Goal: Task Accomplishment & Management: Use online tool/utility

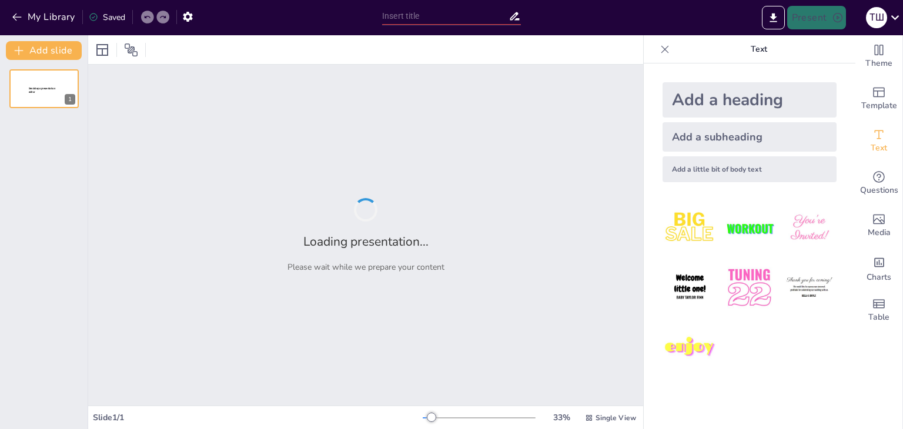
type input "Батьківські збори [DATE]"
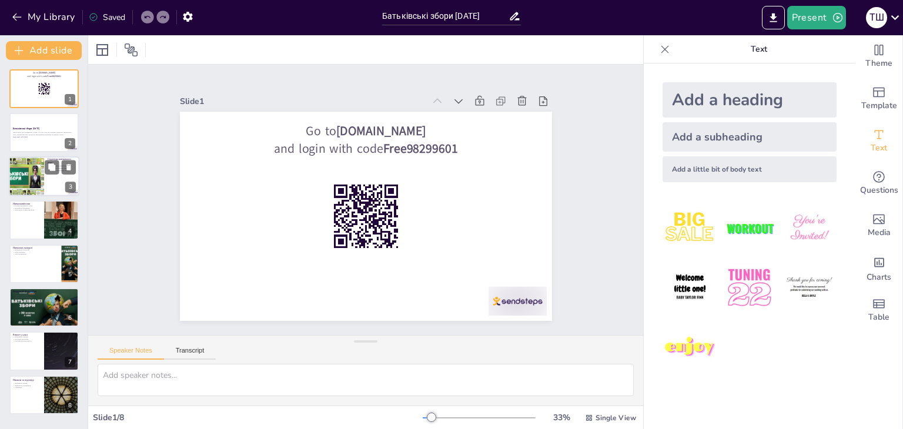
click at [26, 168] on div at bounding box center [26, 176] width 56 height 40
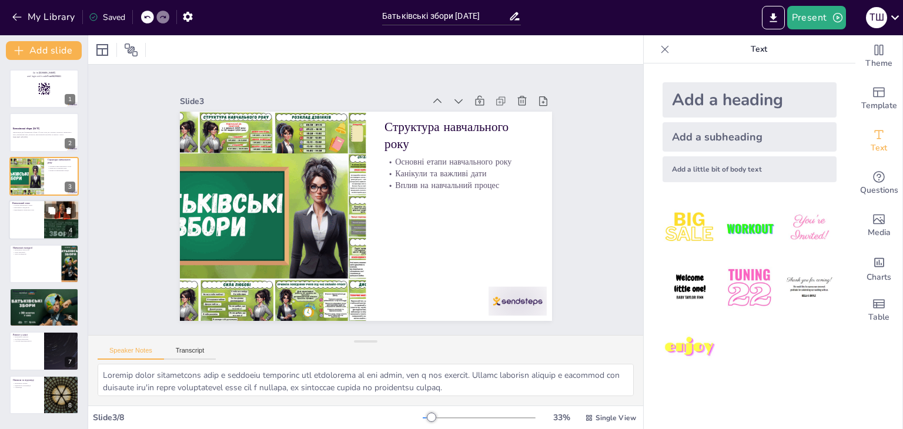
click at [33, 223] on div at bounding box center [44, 220] width 71 height 40
type textarea "Loremi dolorsitame conse adipiscing, eli seddoeiu tempor incididun, u la etdolo…"
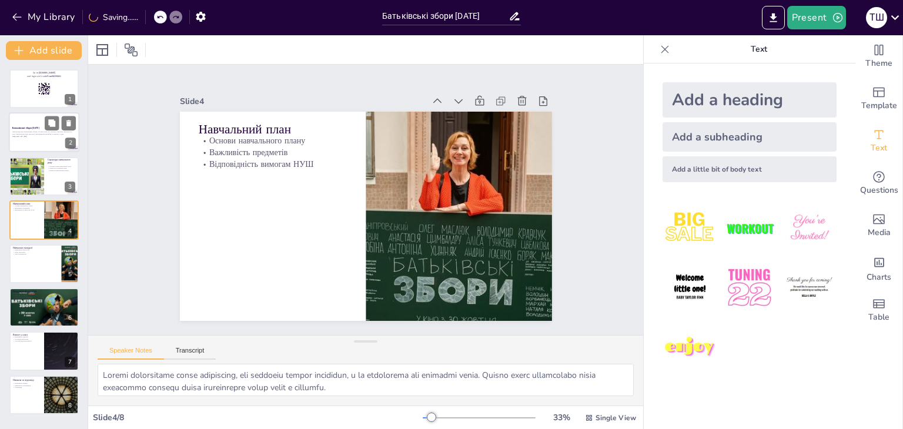
click at [31, 129] on strong "Батьківські збори [DATE]" at bounding box center [25, 128] width 27 height 3
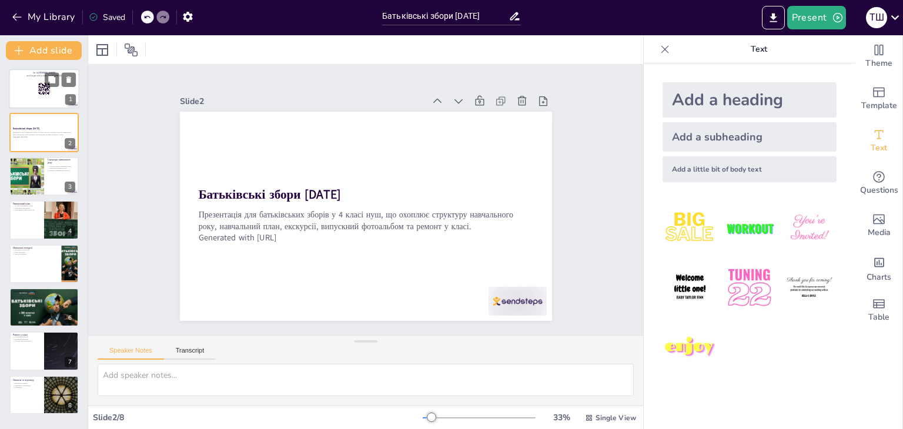
click at [32, 99] on div at bounding box center [44, 89] width 71 height 40
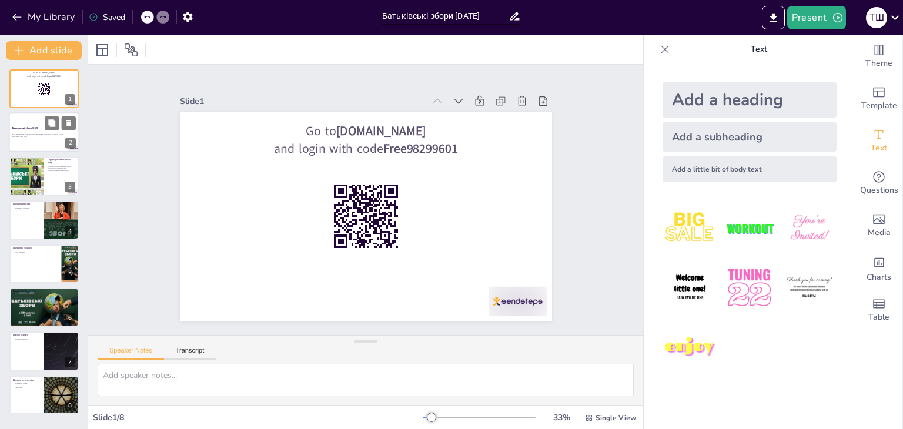
click at [29, 139] on div at bounding box center [44, 133] width 71 height 40
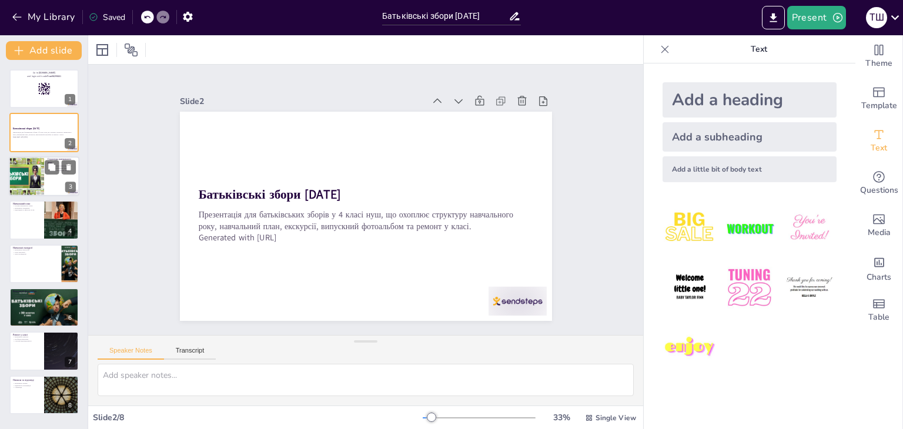
click at [28, 179] on div at bounding box center [26, 176] width 56 height 40
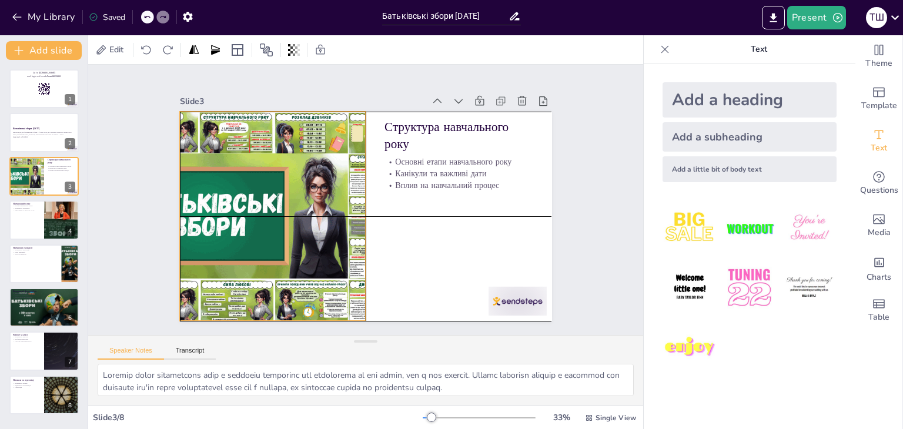
click at [256, 206] on div at bounding box center [293, 260] width 361 height 329
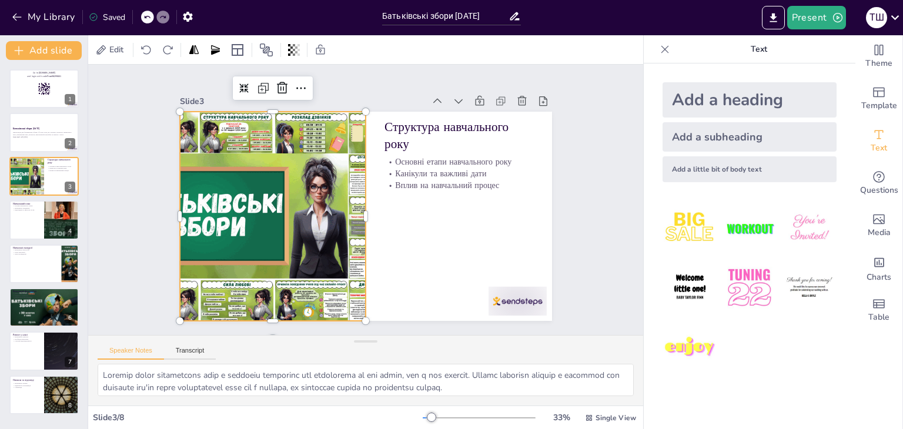
scroll to position [18, 0]
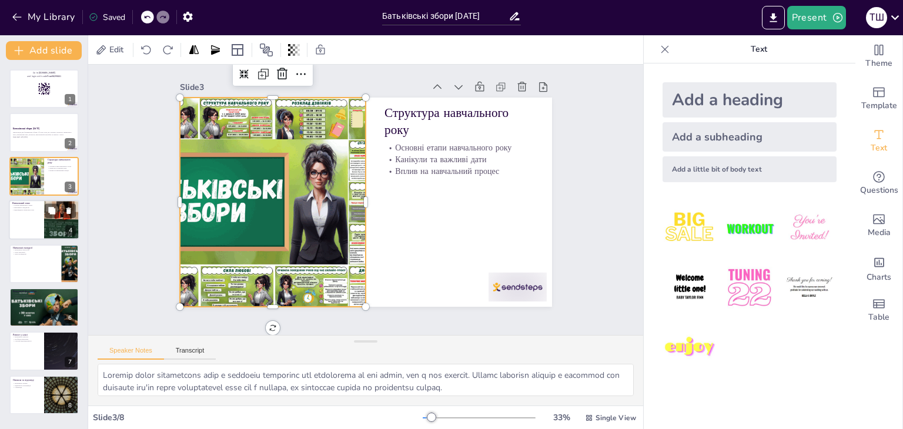
click at [18, 227] on div at bounding box center [44, 220] width 71 height 40
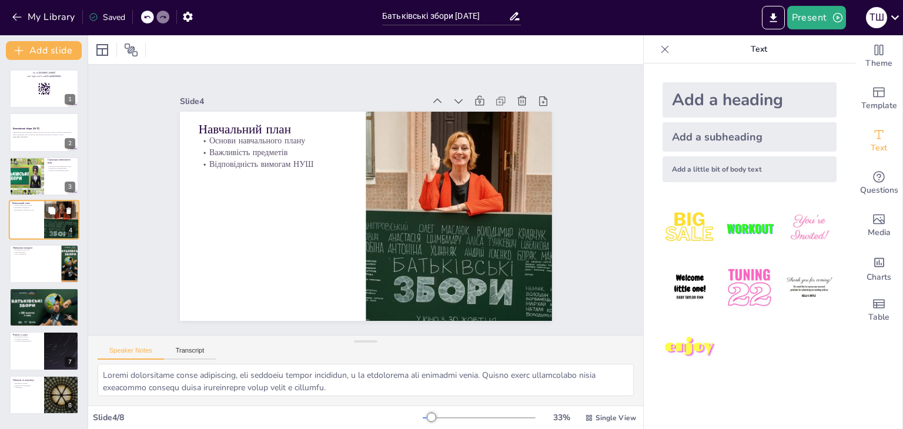
scroll to position [0, 0]
click at [19, 262] on div at bounding box center [44, 264] width 71 height 40
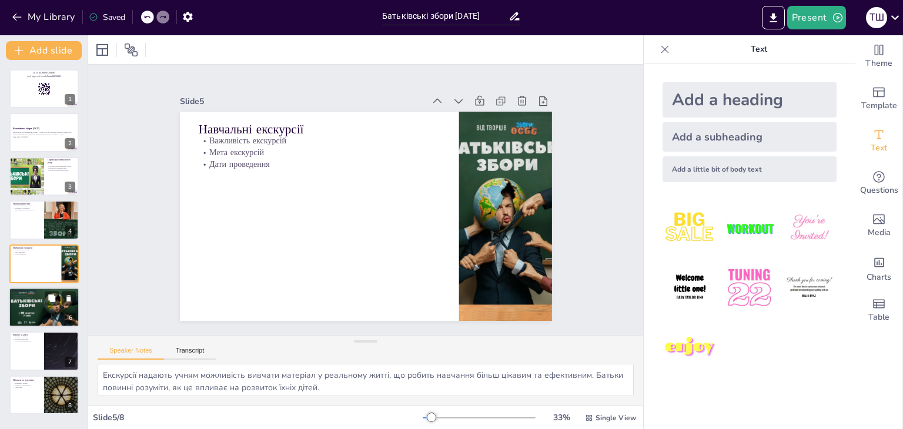
click at [21, 299] on div at bounding box center [44, 308] width 73 height 40
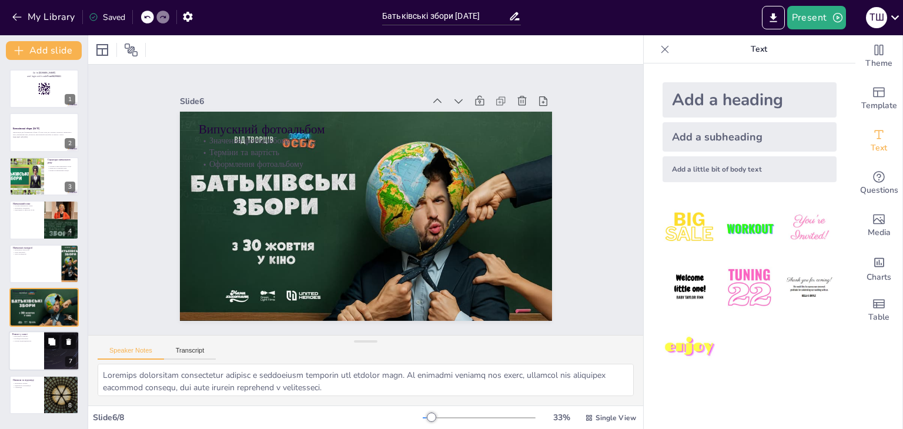
click at [16, 348] on div at bounding box center [44, 352] width 71 height 40
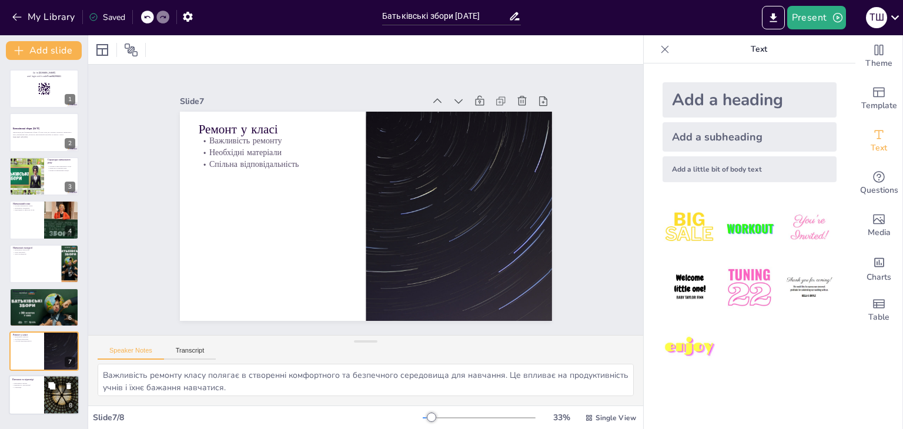
click at [30, 397] on div at bounding box center [44, 395] width 71 height 40
type textarea "Важливість питань батьків не можна недооцінювати, оскільки це допомагає виявити…"
